Goal: Task Accomplishment & Management: Complete application form

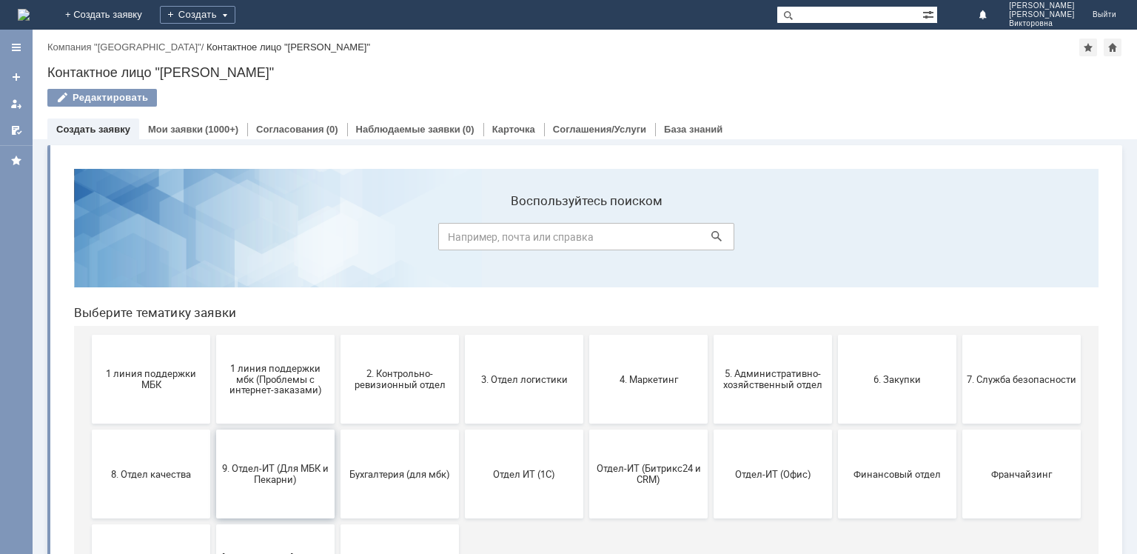
click at [275, 464] on span "9. Отдел-ИТ (Для МБК и Пекарни)" at bounding box center [276, 474] width 110 height 22
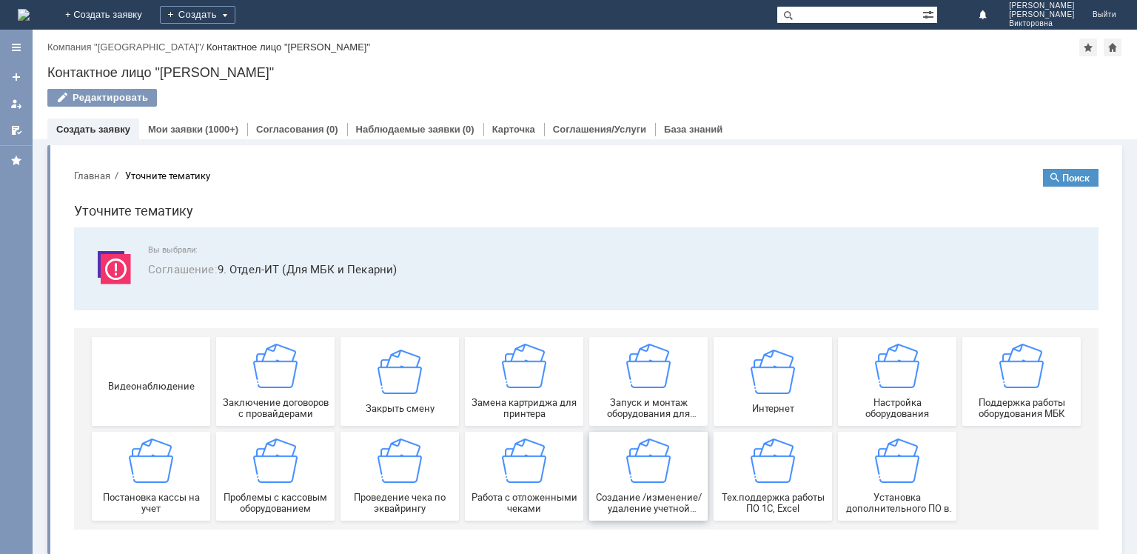
click at [647, 474] on img at bounding box center [648, 460] width 44 height 44
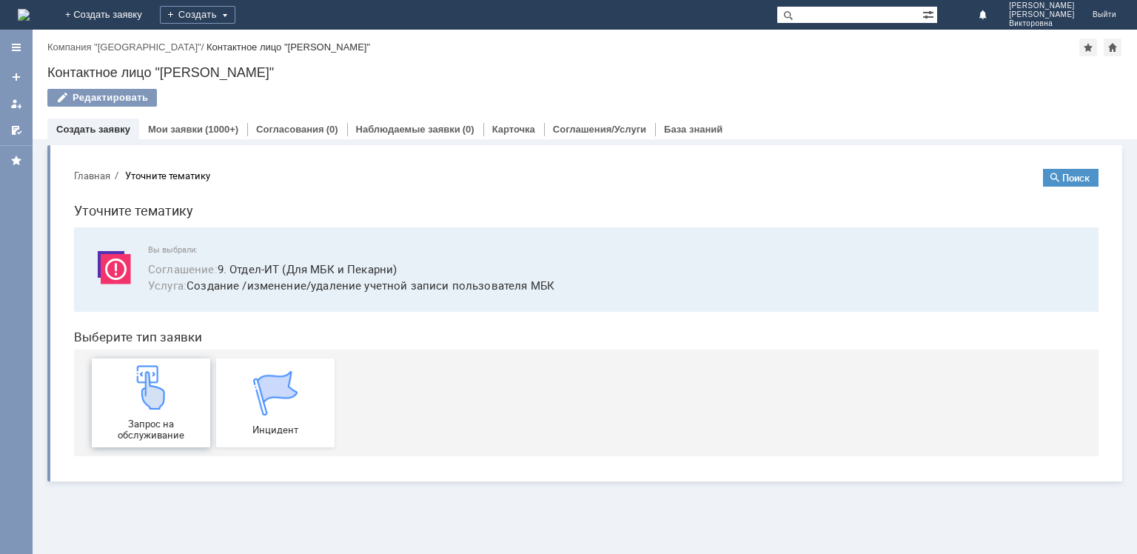
click at [145, 394] on img at bounding box center [151, 387] width 44 height 44
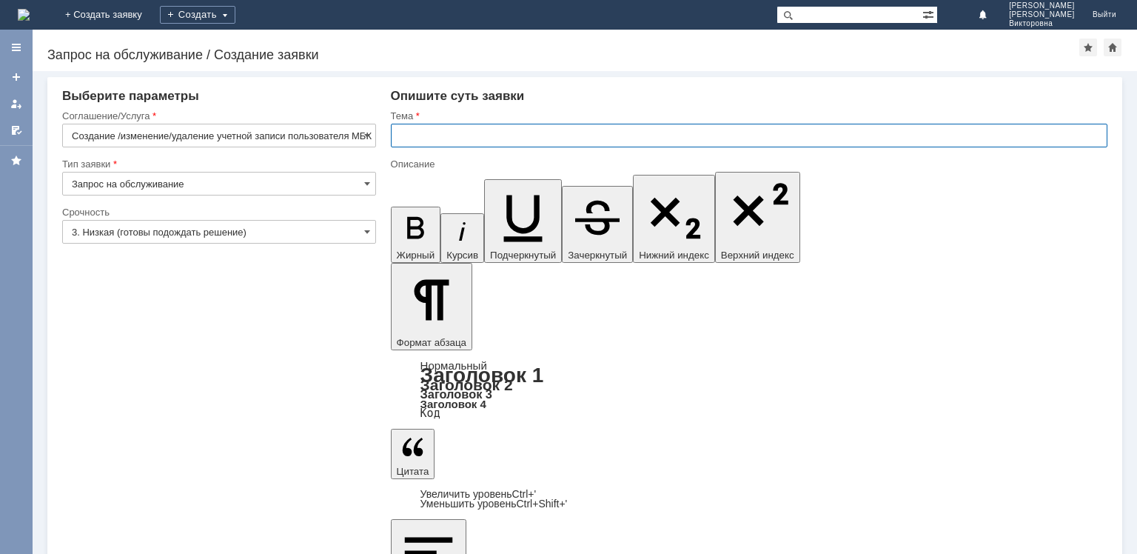
click at [415, 130] on input "text" at bounding box center [749, 136] width 717 height 24
type input "доступ в 1 С"
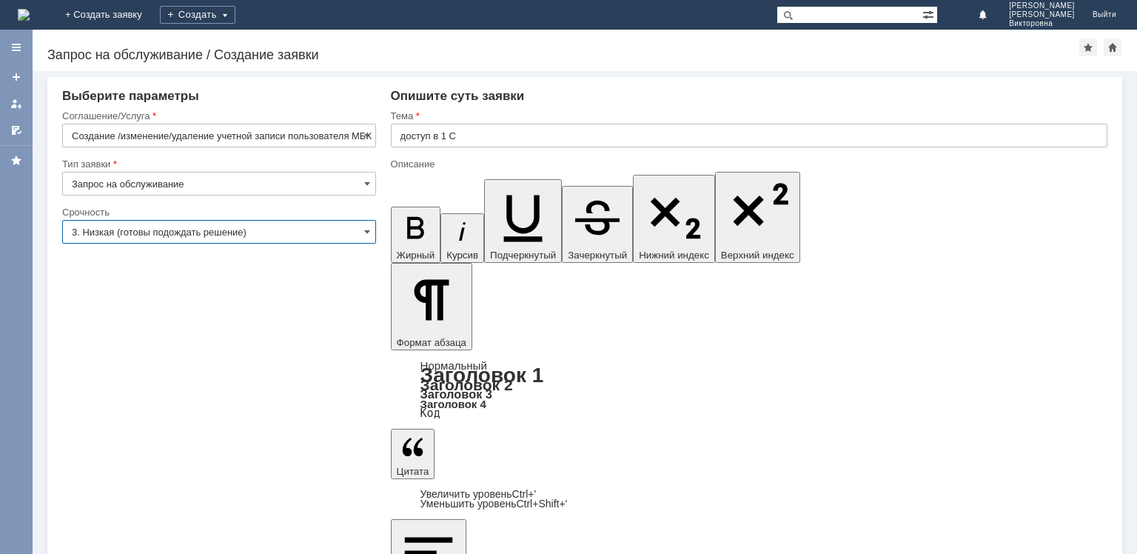
click at [250, 228] on input "3. Низкая (готовы подождать решение)" at bounding box center [219, 232] width 314 height 24
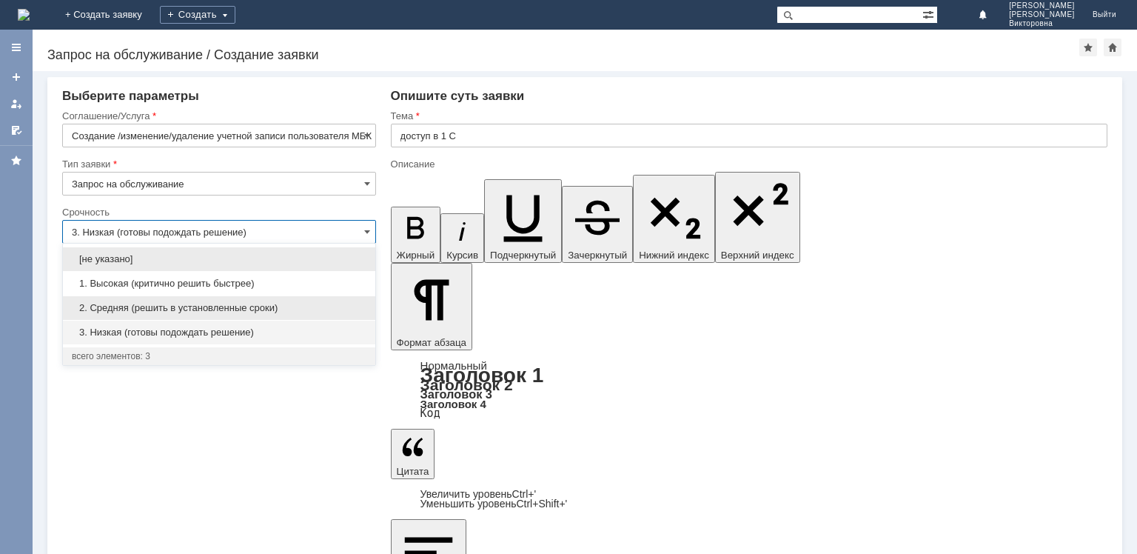
click at [163, 305] on span "2. Средняя (решить в установленные сроки)" at bounding box center [219, 308] width 295 height 12
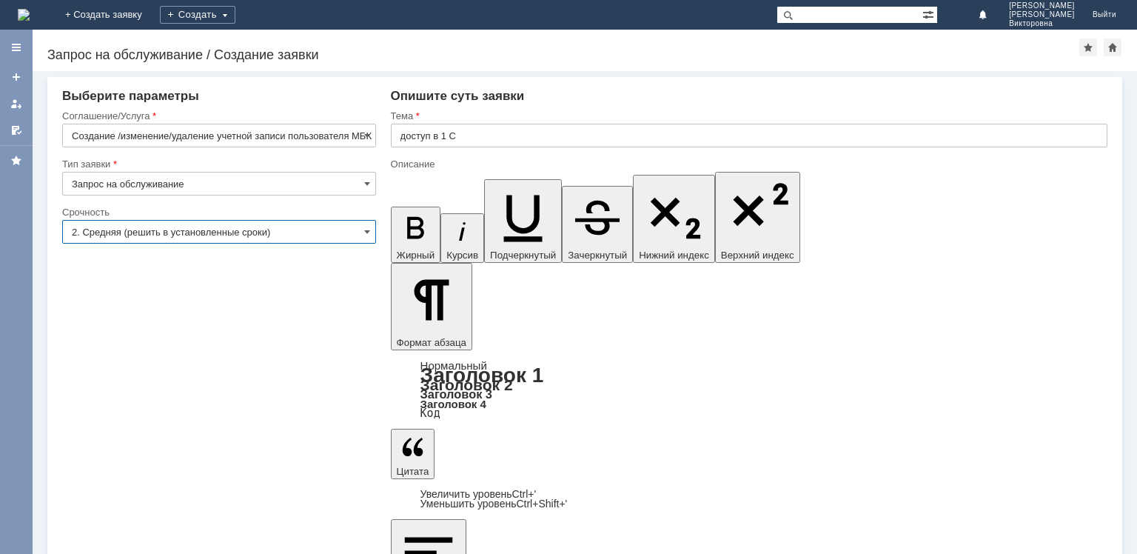
type input "2. Средняя (решить в установленные сроки)"
